Goal: Transaction & Acquisition: Purchase product/service

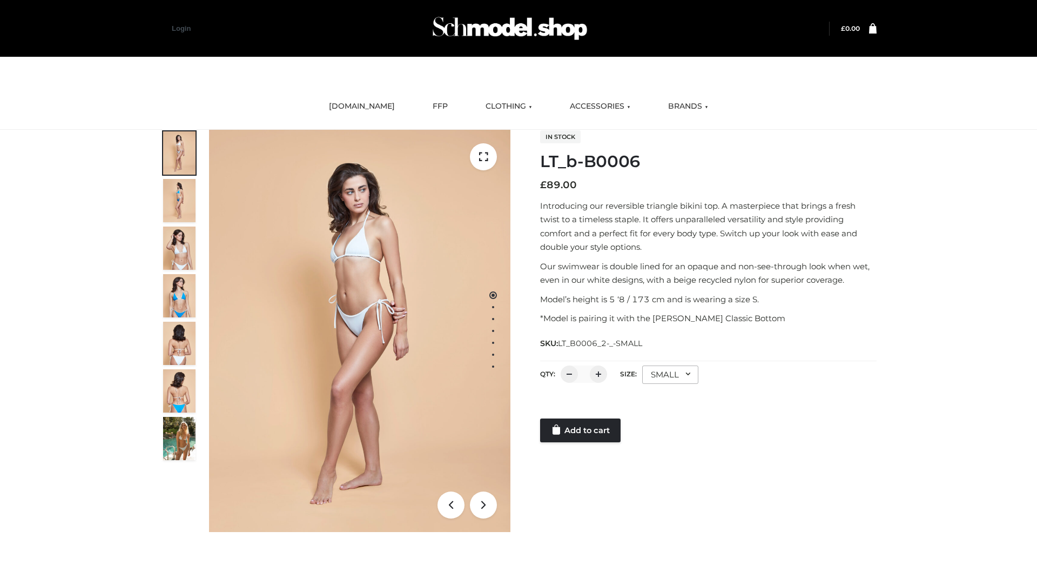
click at [581, 430] on link "Add to cart" at bounding box center [580, 430] width 81 height 24
